Goal: Task Accomplishment & Management: Manage account settings

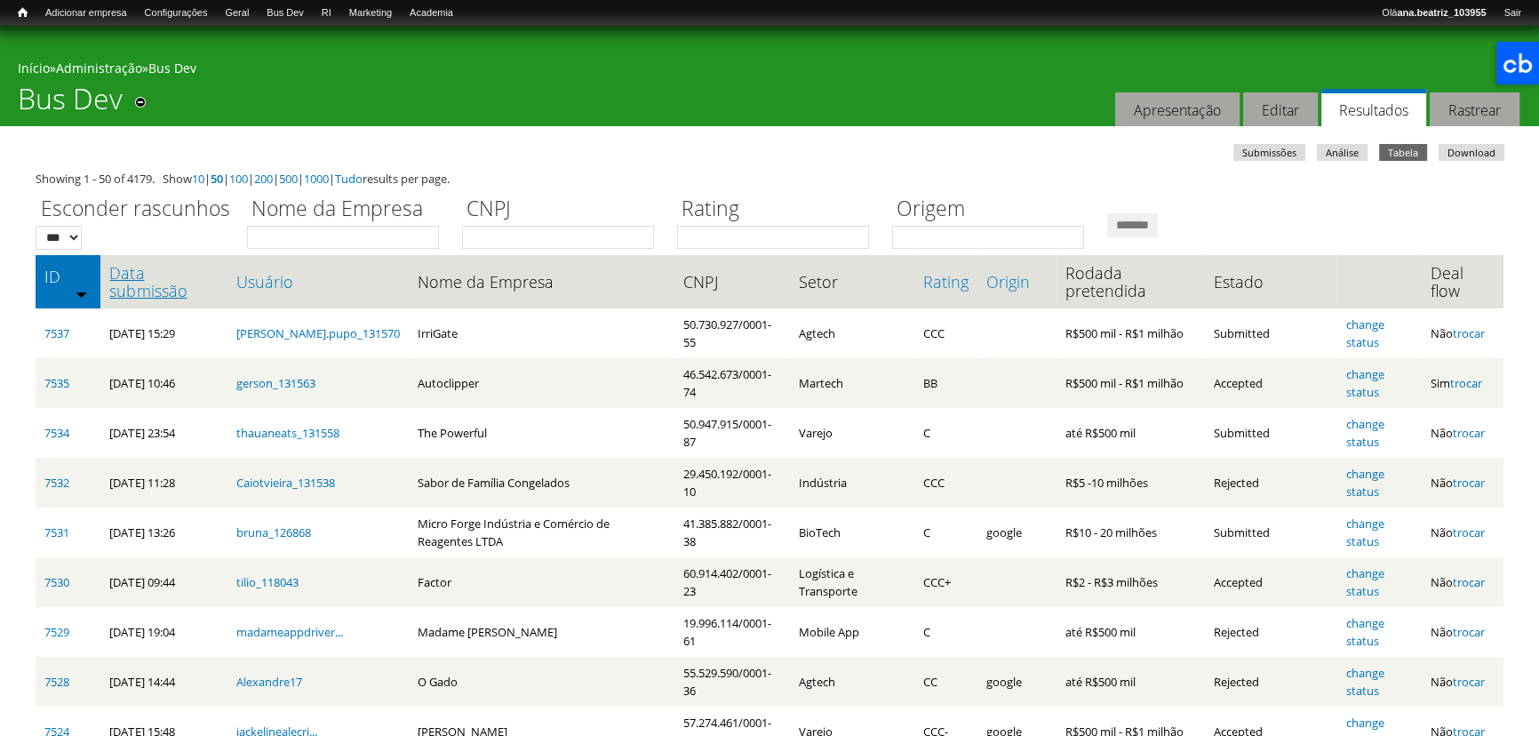
drag, startPoint x: 0, startPoint y: 0, endPoint x: 151, endPoint y: 272, distance: 311.0
click at [151, 272] on link "Data submissão" at bounding box center [163, 282] width 108 height 36
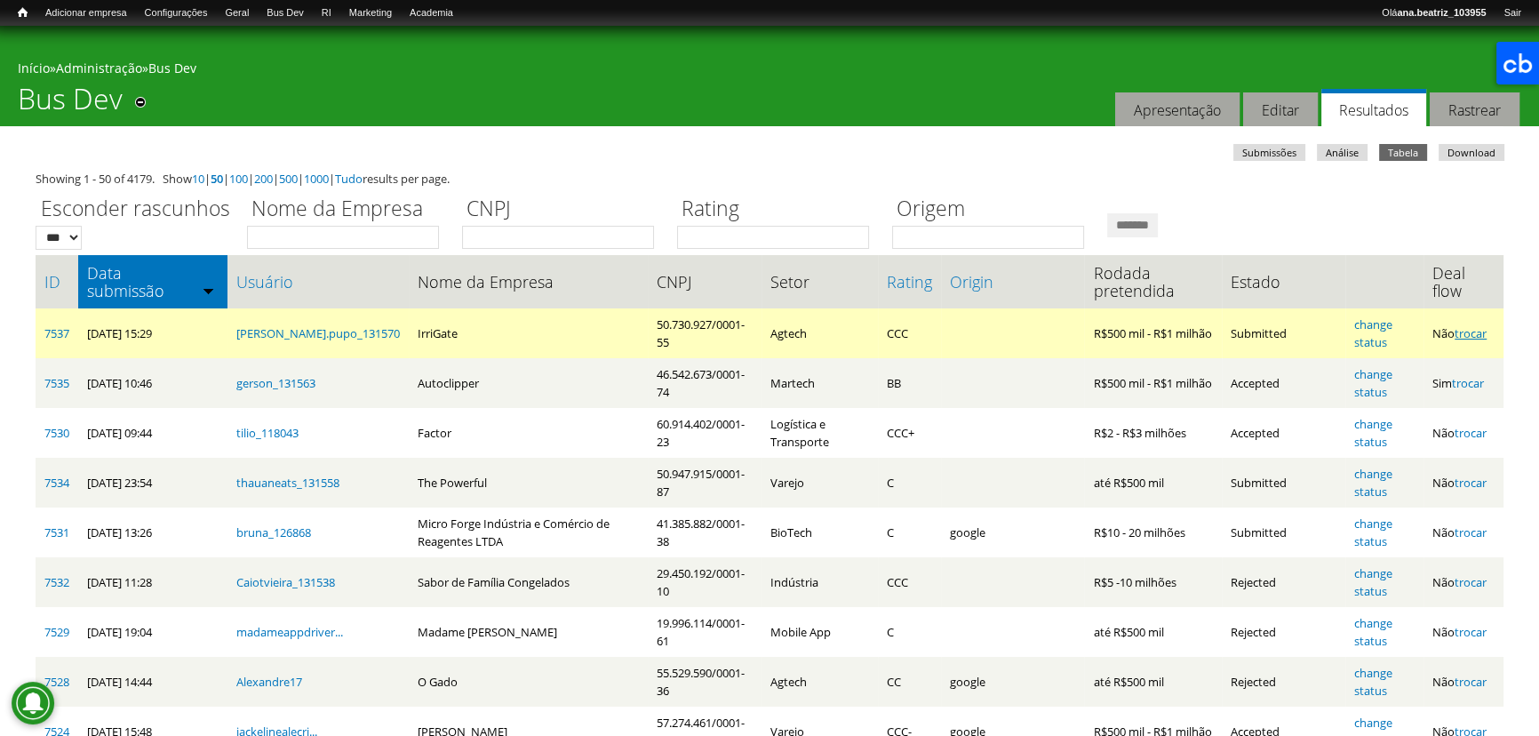
click at [1478, 335] on link "trocar" at bounding box center [1470, 333] width 32 height 16
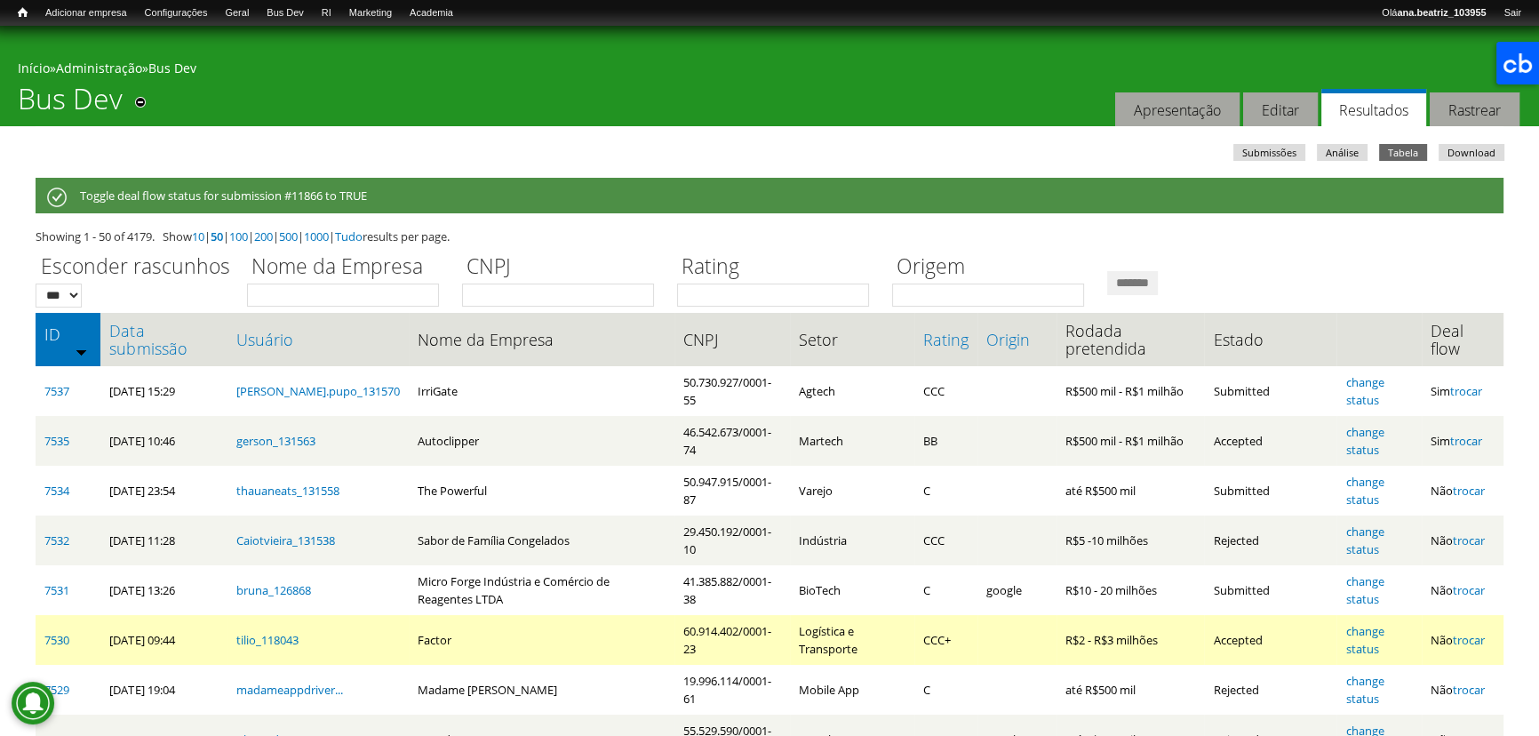
scroll to position [80, 0]
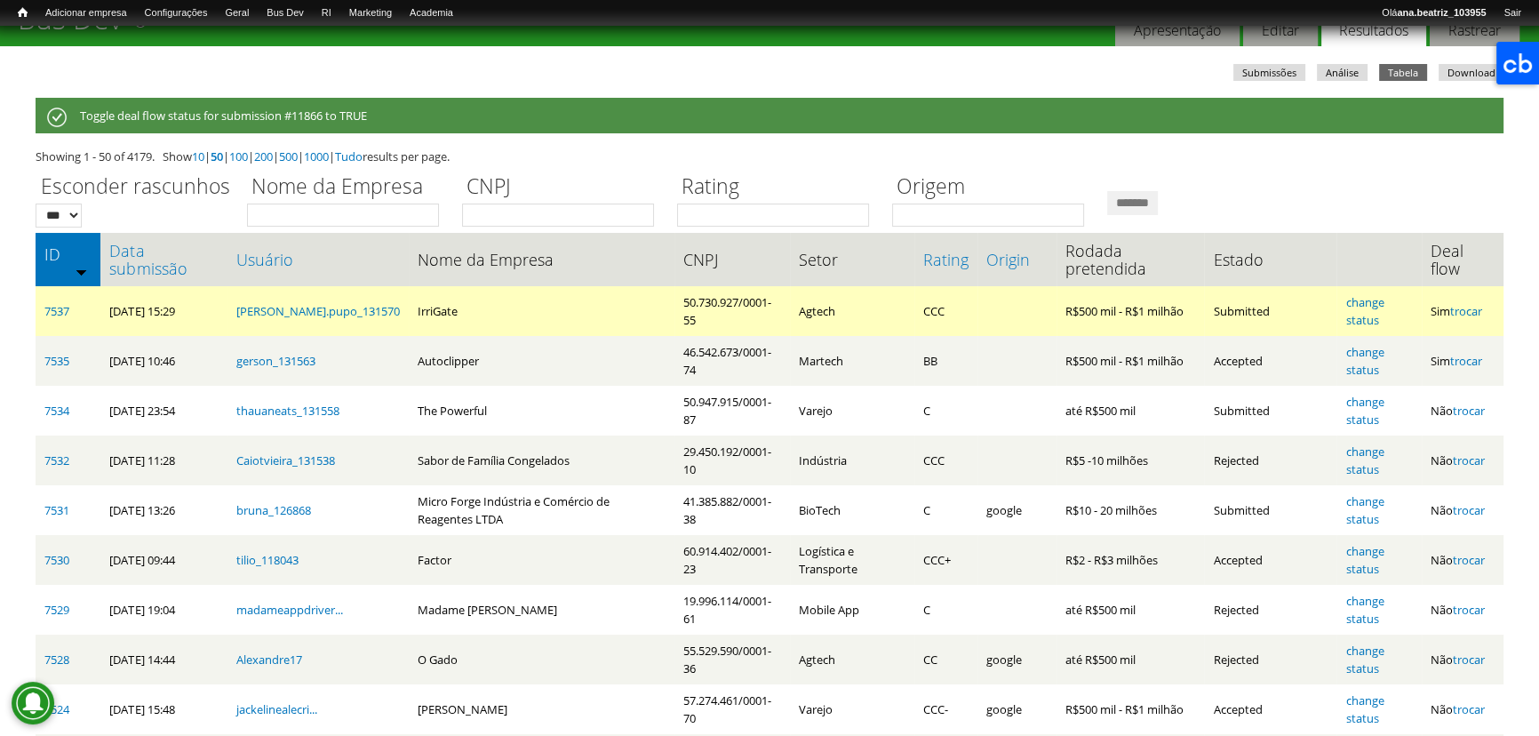
click at [179, 260] on link "Data submissão" at bounding box center [163, 260] width 108 height 36
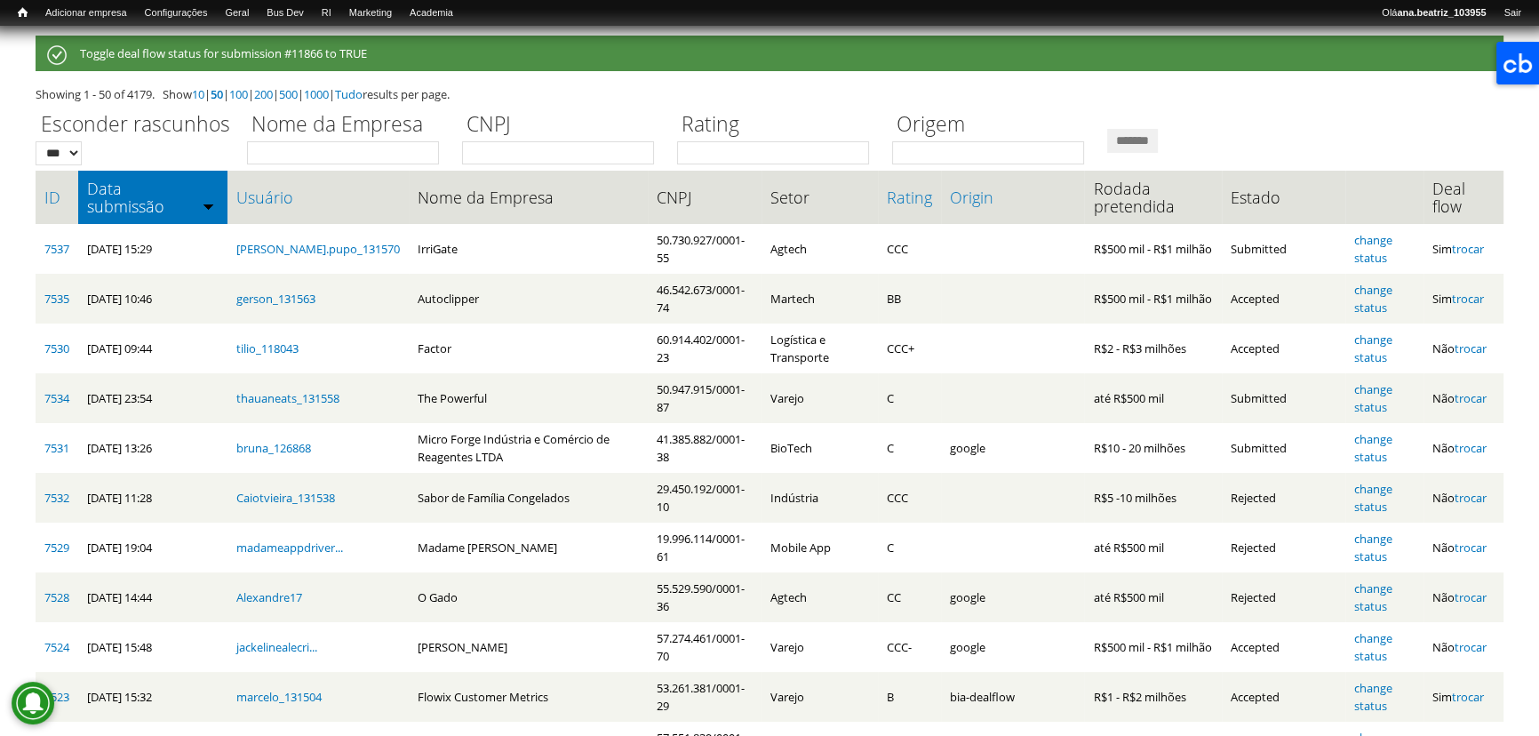
scroll to position [0, 0]
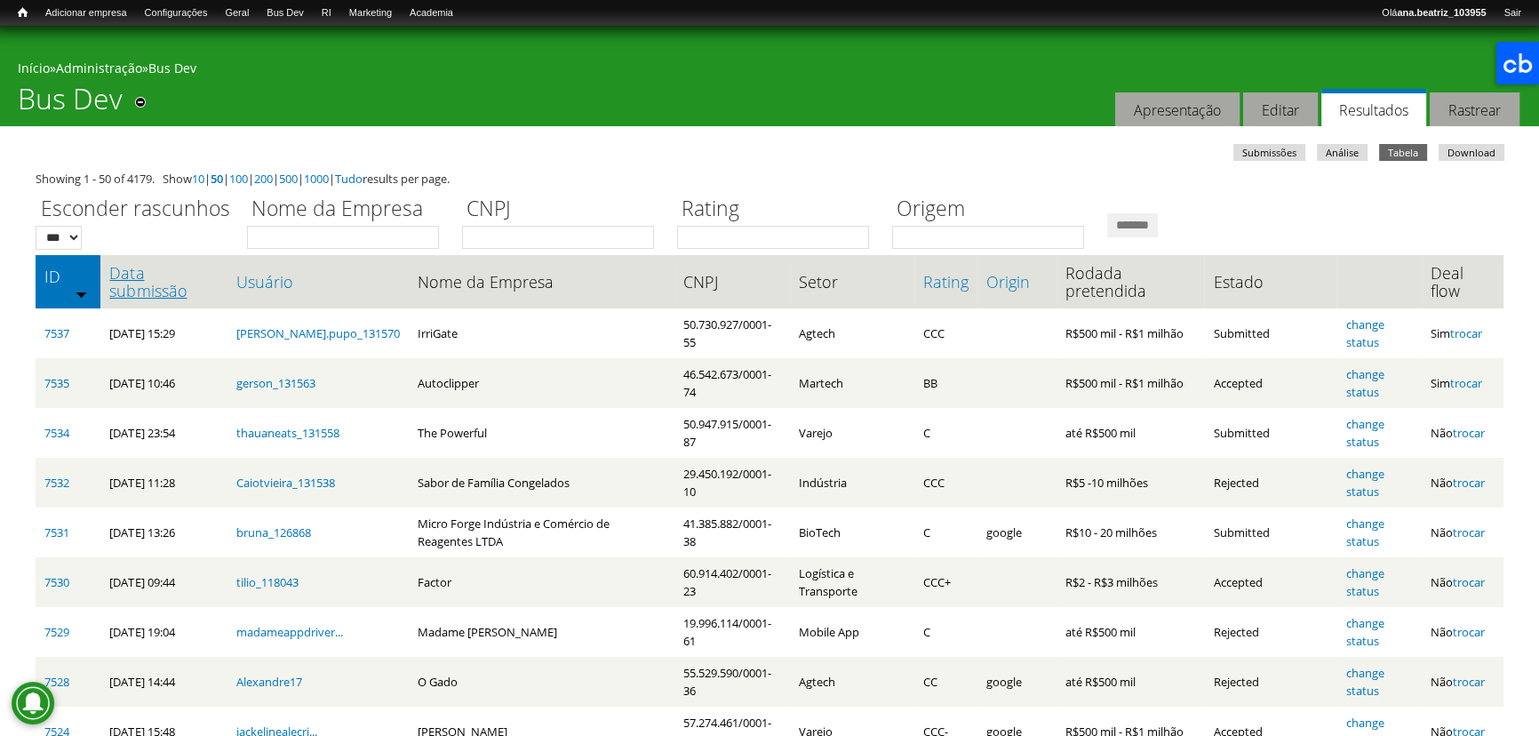
click at [157, 268] on link "Data submissão" at bounding box center [163, 282] width 108 height 36
